Goal: Navigation & Orientation: Find specific page/section

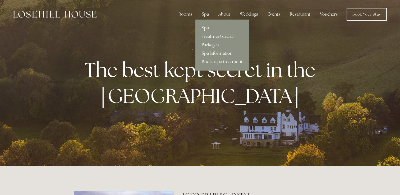
click at [207, 16] on div "Spa" at bounding box center [206, 14] width 16 height 11
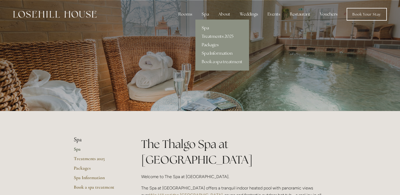
click at [215, 52] on link "Spa Information" at bounding box center [221, 53] width 53 height 8
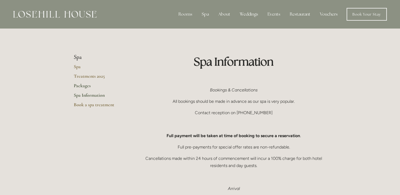
click at [83, 84] on link "Packages" at bounding box center [99, 88] width 51 height 10
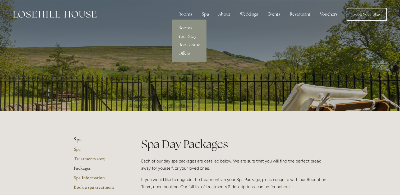
click at [188, 28] on link "Rooms" at bounding box center [189, 28] width 34 height 8
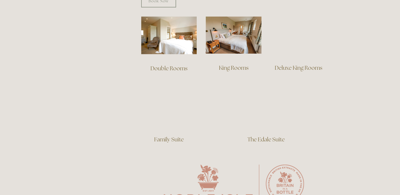
scroll to position [317, 0]
